Goal: Task Accomplishment & Management: Use online tool/utility

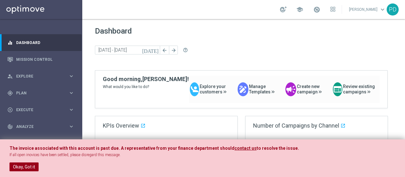
click at [29, 167] on button "Okay, Got it" at bounding box center [23, 166] width 29 height 9
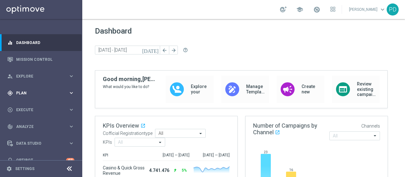
click at [47, 95] on span "Plan" at bounding box center [42, 93] width 52 height 4
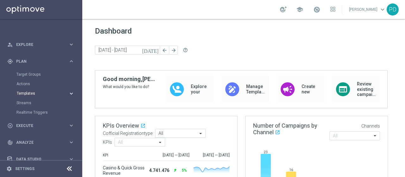
click at [32, 94] on span "Templates" at bounding box center [39, 93] width 45 height 4
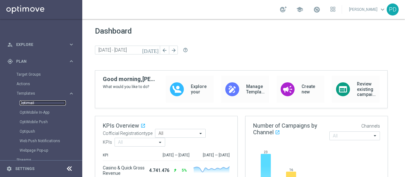
click at [33, 102] on link "Optimail" at bounding box center [43, 102] width 46 height 5
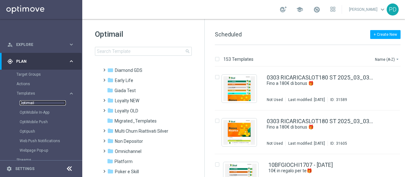
scroll to position [95, 0]
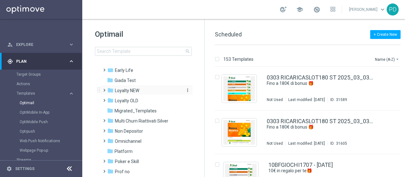
click at [132, 90] on span "Loyalty NEW" at bounding box center [127, 91] width 24 height 6
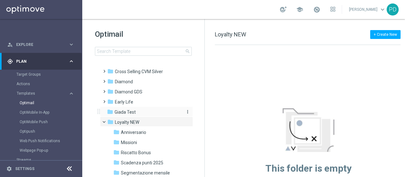
scroll to position [126, 0]
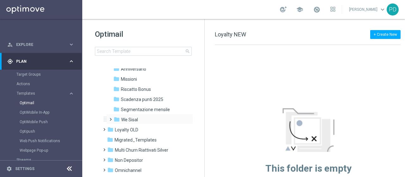
click at [111, 118] on span at bounding box center [109, 116] width 3 height 3
click at [129, 140] on span "VipS 2025" at bounding box center [137, 140] width 20 height 6
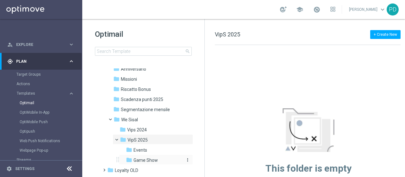
click at [147, 158] on span "Game Show" at bounding box center [145, 160] width 24 height 6
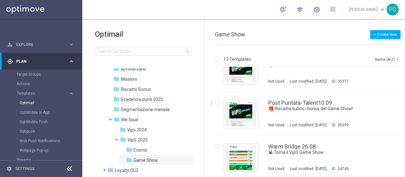
scroll to position [443, 0]
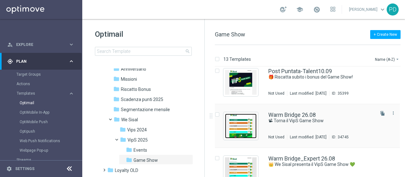
click at [241, 127] on img "Press SPACE to select this row." at bounding box center [241, 126] width 32 height 25
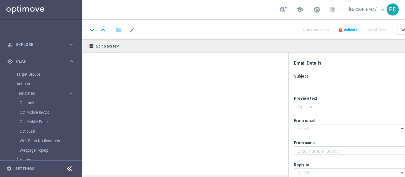
type textarea "We Sisal ti premia con l’intrattenimento da VipS"
type input "newsletter@comunicazioni.sisal.it"
type textarea "Sisal"
type input "info@sisal.it"
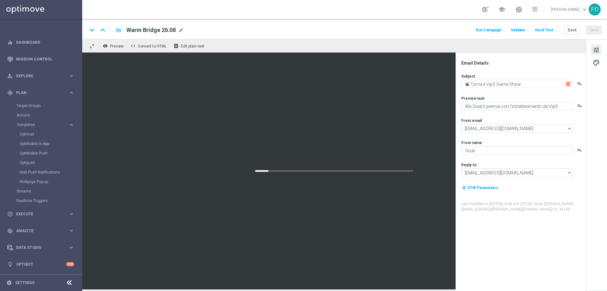
scroll to position [0, 0]
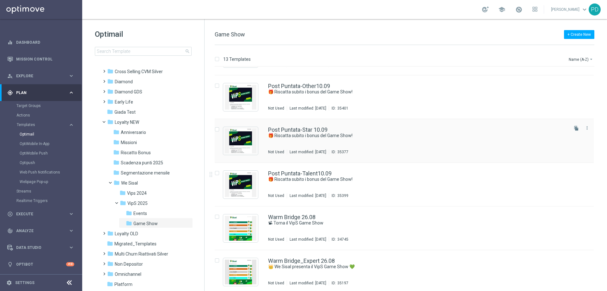
scroll to position [343, 0]
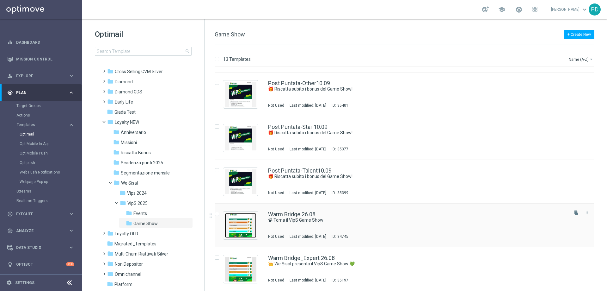
click at [253, 176] on img "Press SPACE to select this row." at bounding box center [241, 225] width 32 height 25
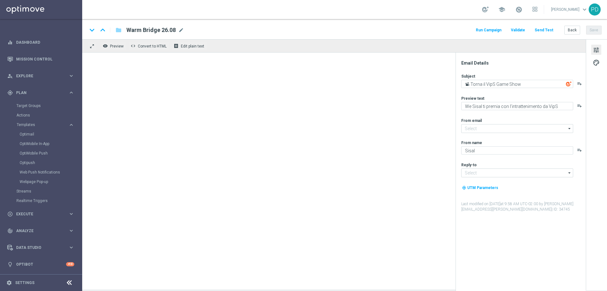
type input "newsletter@comunicazioni.sisal.it"
type input "info@sisal.it"
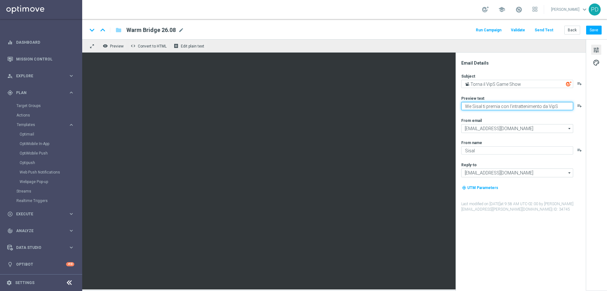
drag, startPoint x: 560, startPoint y: 105, endPoint x: 460, endPoint y: 106, distance: 99.9
click at [404, 106] on div "Email Details Subject 📽 Torna il VipS Game Show playlist_add Preview text We Si…" at bounding box center [522, 175] width 126 height 231
type textarea "Jolanda De Rienzo ha un messaggio per te 💌"
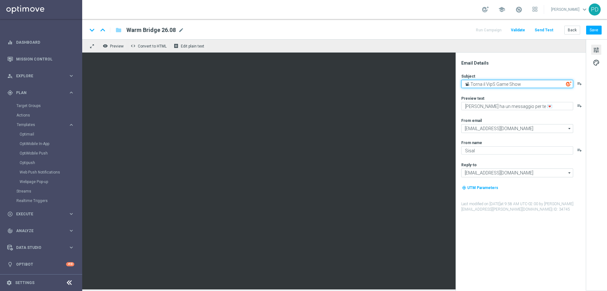
click at [404, 82] on textarea "📽 Torna il VipS Game Show" at bounding box center [517, 84] width 112 height 8
type textarea "📽 Torna il VipS Game Show!"
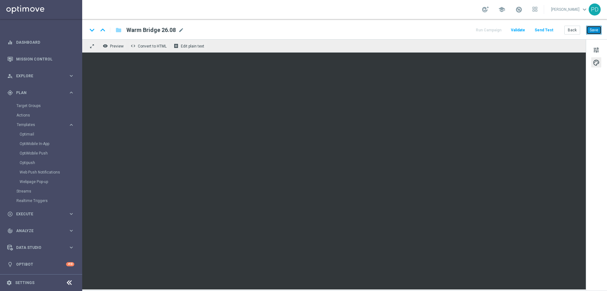
click at [404, 32] on button "Save" at bounding box center [593, 30] width 15 height 9
click at [404, 30] on button "Save" at bounding box center [593, 30] width 15 height 9
click at [404, 28] on button "Save" at bounding box center [593, 30] width 15 height 9
click at [404, 27] on button "Save" at bounding box center [593, 30] width 15 height 9
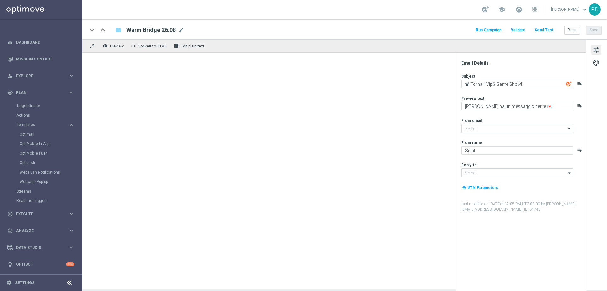
type input "newsletter@comunicazioni.sisal.it"
type input "info@sisal.it"
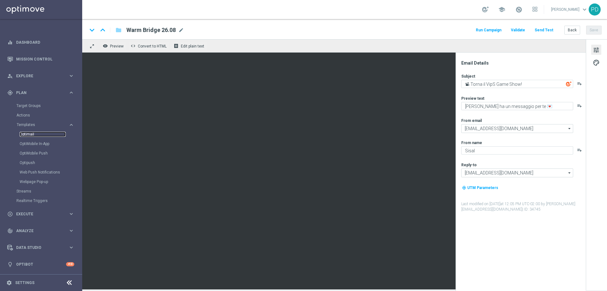
click at [28, 135] on link "Optimail" at bounding box center [43, 134] width 46 height 5
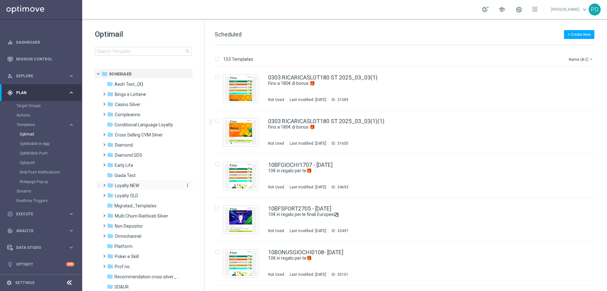
click at [136, 176] on span "Loyalty NEW" at bounding box center [127, 185] width 24 height 6
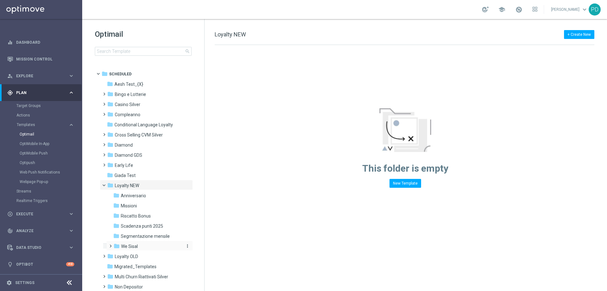
click at [138, 176] on div "folder We Sisal" at bounding box center [147, 246] width 67 height 7
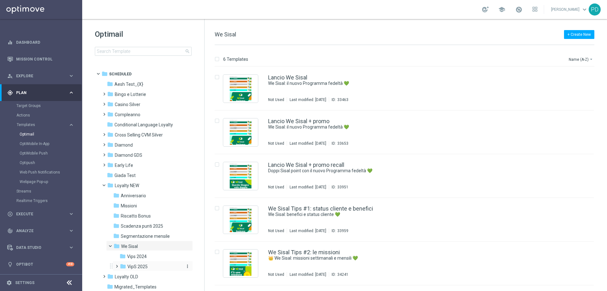
click at [147, 176] on span "VipS 2025" at bounding box center [137, 266] width 20 height 6
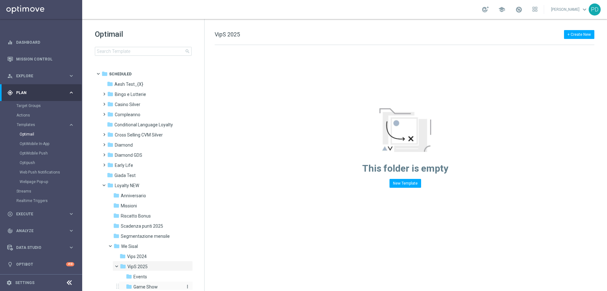
click at [161, 176] on div "folder Game Show" at bounding box center [154, 286] width 57 height 7
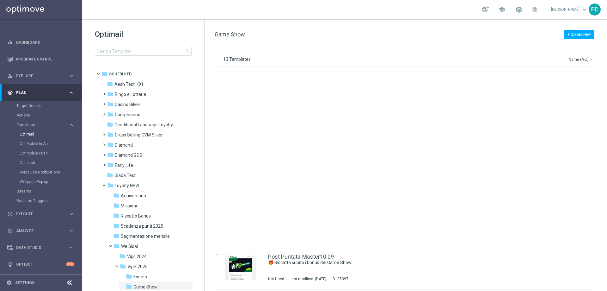
scroll to position [343, 0]
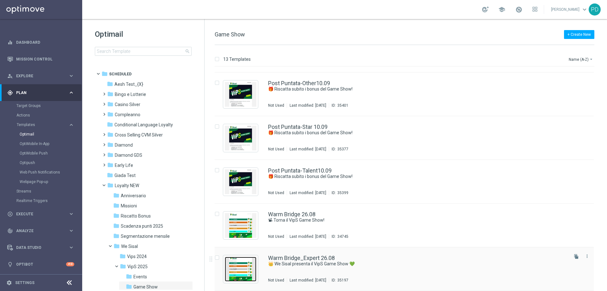
click at [249, 176] on img "Press SPACE to select this row." at bounding box center [241, 268] width 32 height 25
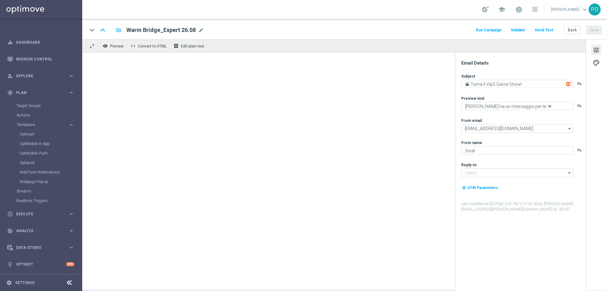
type textarea "👑 We Sisal presenta il VipS Game Show 💚"
type textarea "Scopri l’intrattenimento esclusivo in live streaming📽"
type input "info@sisal.it"
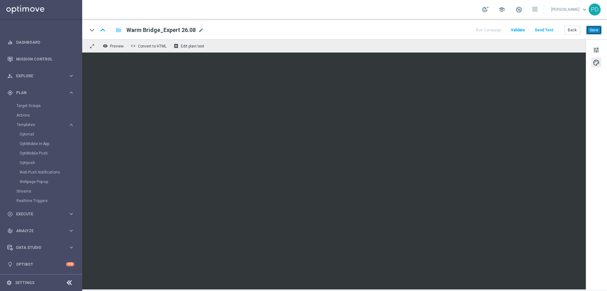
click at [404, 31] on button "Save" at bounding box center [593, 30] width 15 height 9
click at [404, 28] on button "Save" at bounding box center [593, 30] width 15 height 9
click at [404, 26] on button "Save" at bounding box center [593, 30] width 15 height 9
click at [404, 30] on button "Save" at bounding box center [593, 30] width 15 height 9
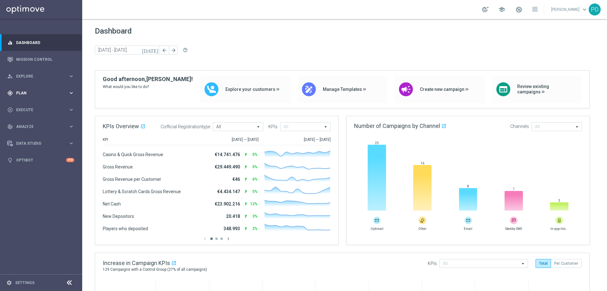
click at [41, 96] on div "gps_fixed Plan keyboard_arrow_right" at bounding box center [41, 92] width 82 height 17
click at [51, 124] on span "Templates" at bounding box center [39, 125] width 45 height 4
click at [48, 134] on link "Optimail" at bounding box center [43, 134] width 46 height 5
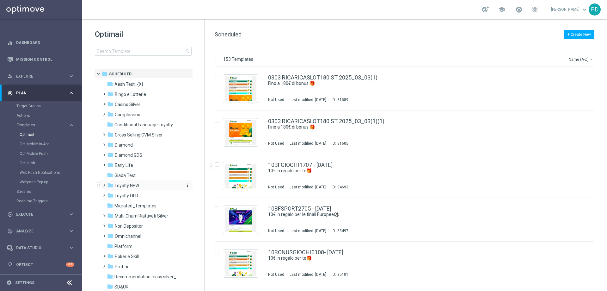
click at [132, 187] on span "Loyalty NEW" at bounding box center [127, 185] width 24 height 6
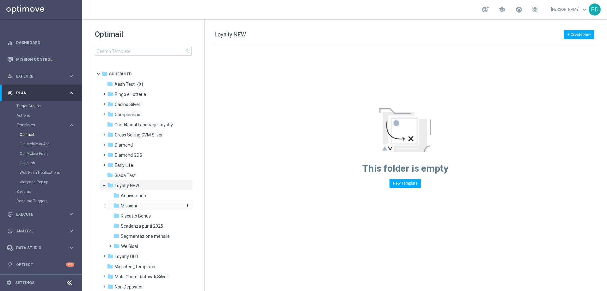
click at [139, 203] on div "folder Missioni" at bounding box center [146, 205] width 67 height 7
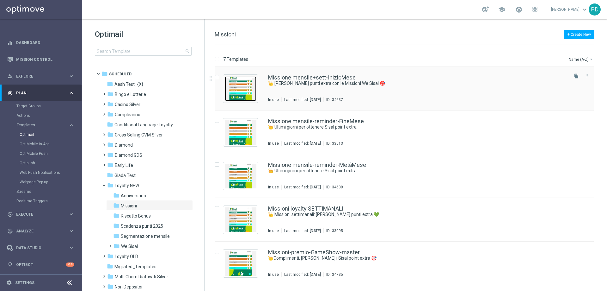
click at [248, 89] on img "Press SPACE to select this row." at bounding box center [241, 88] width 32 height 25
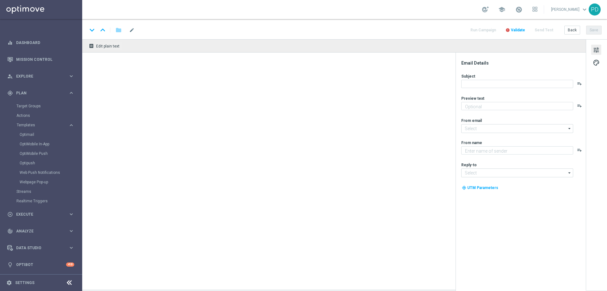
type textarea "Scopri le missioni pensate per te"
type input "newsletter@comunicazioni.sisal.it"
type textarea "Sisal"
type input "info@sisal.it"
